Goal: Information Seeking & Learning: Learn about a topic

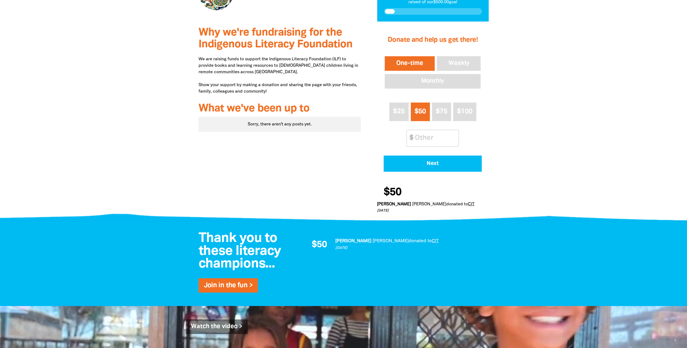
scroll to position [147, 0]
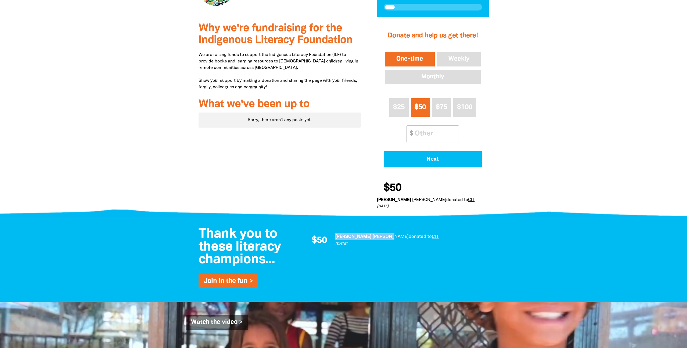
drag, startPoint x: 337, startPoint y: 226, endPoint x: 375, endPoint y: 226, distance: 38.2
click at [375, 233] on p "Julieanne Paulazzo donated to CIT" at bounding box center [409, 236] width 148 height 7
